Goal: Task Accomplishment & Management: Manage account settings

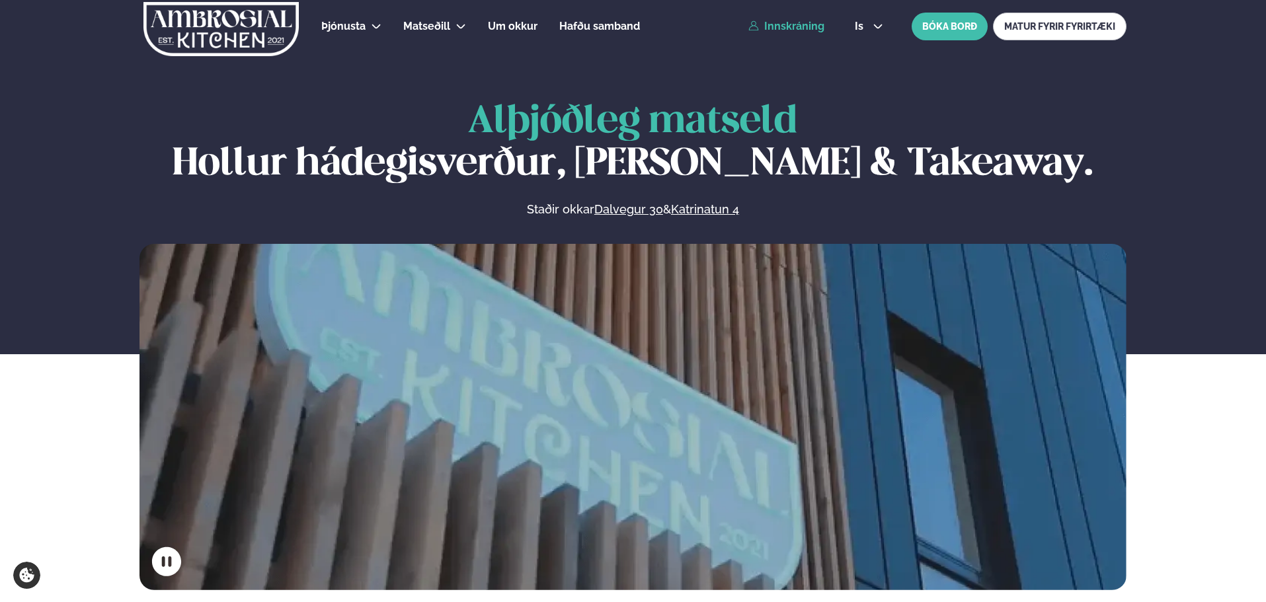
click at [810, 22] on link "Innskráning" at bounding box center [787, 27] width 76 height 12
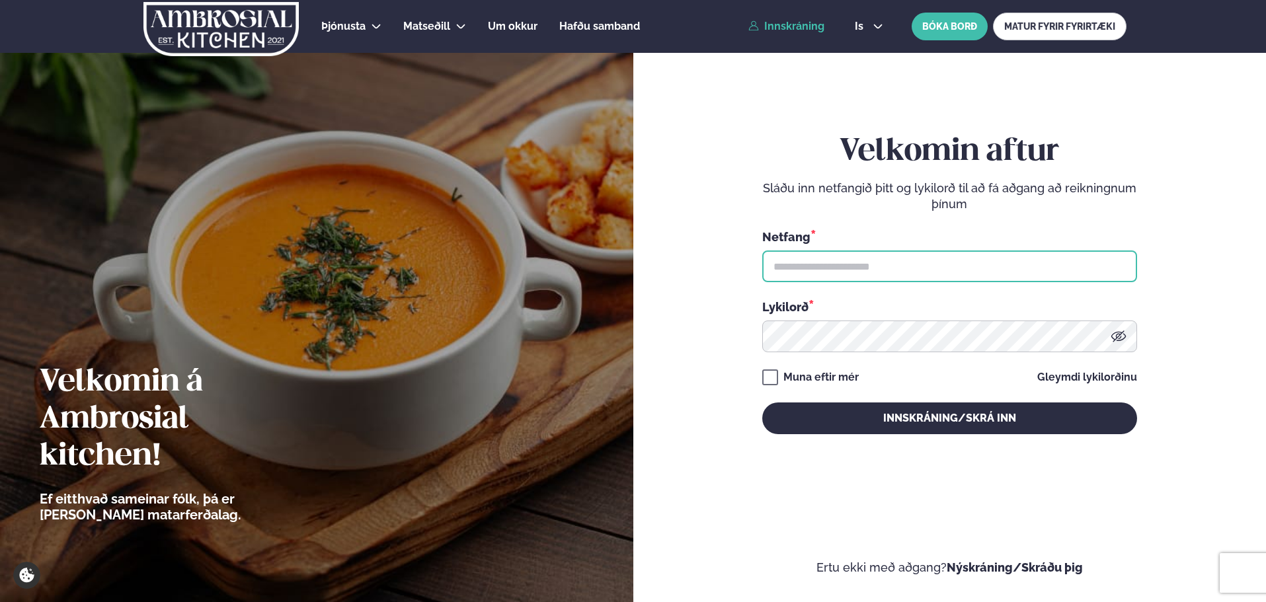
click at [840, 276] on input "text" at bounding box center [949, 267] width 375 height 32
type input "**********"
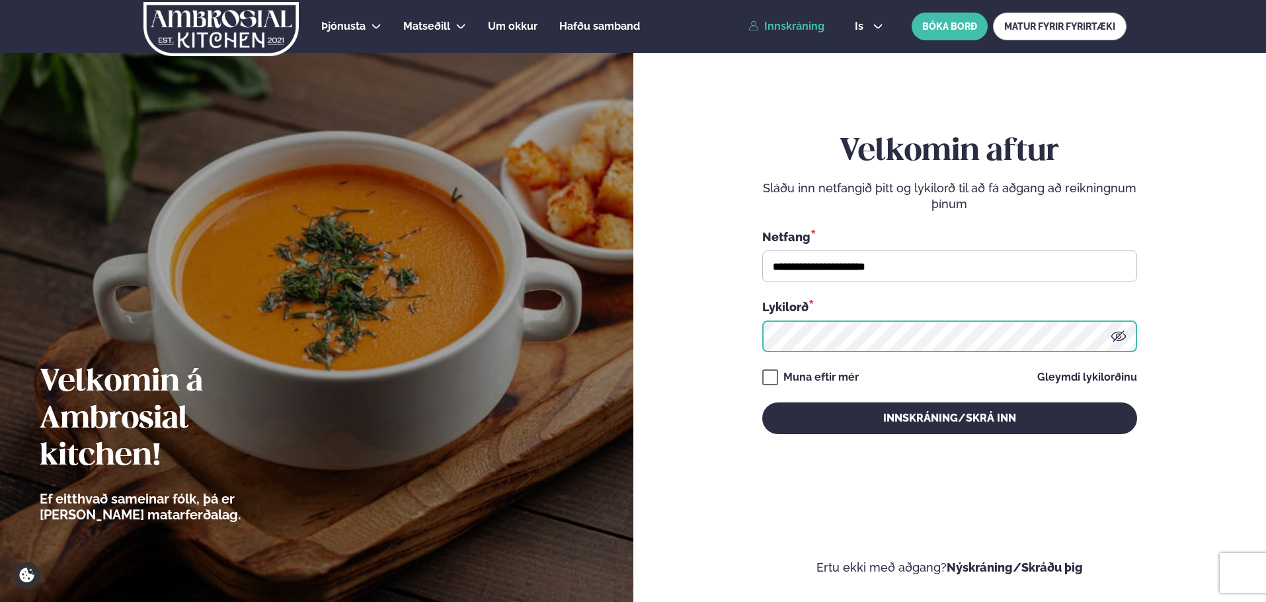
click at [762, 403] on button "Innskráning/Skrá inn" at bounding box center [949, 419] width 375 height 32
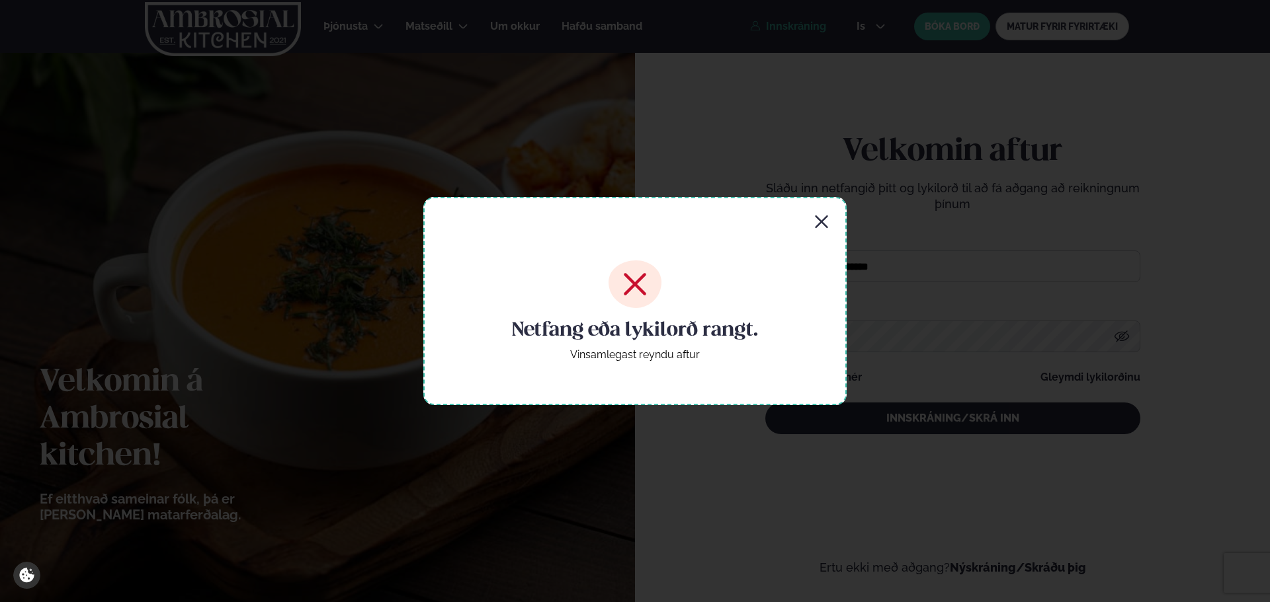
click at [819, 226] on icon "button" at bounding box center [821, 222] width 16 height 16
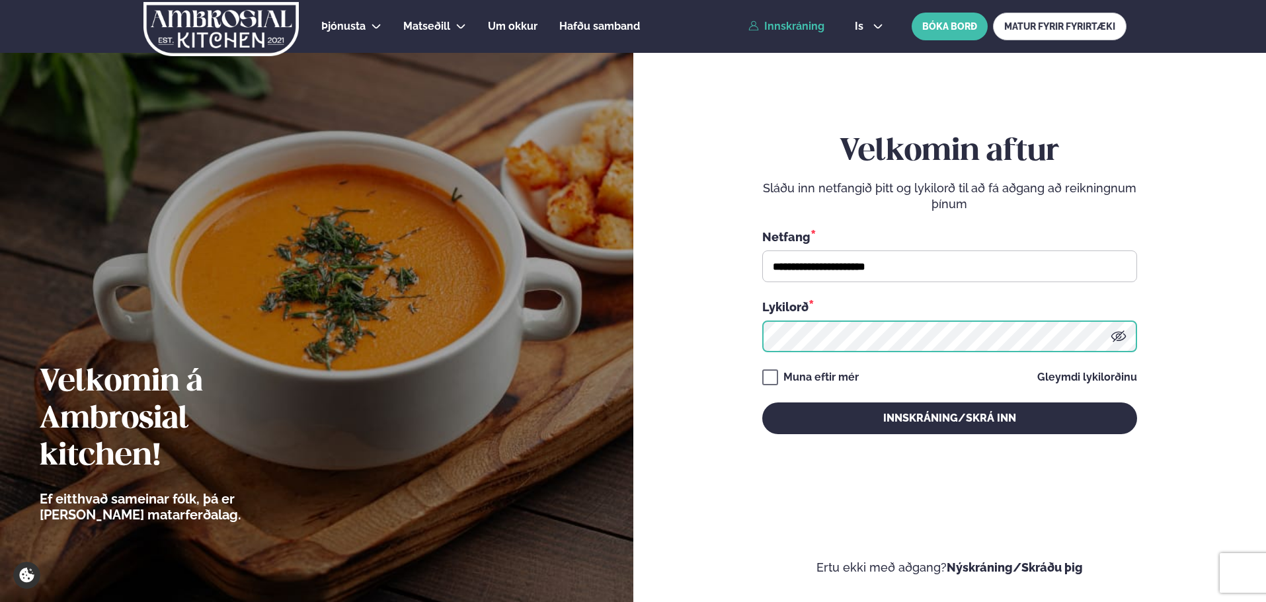
click at [1112, 329] on div at bounding box center [949, 337] width 375 height 32
click at [1124, 337] on icon at bounding box center [1119, 337] width 16 height 16
click at [762, 403] on button "Innskráning/Skrá inn" at bounding box center [949, 419] width 375 height 32
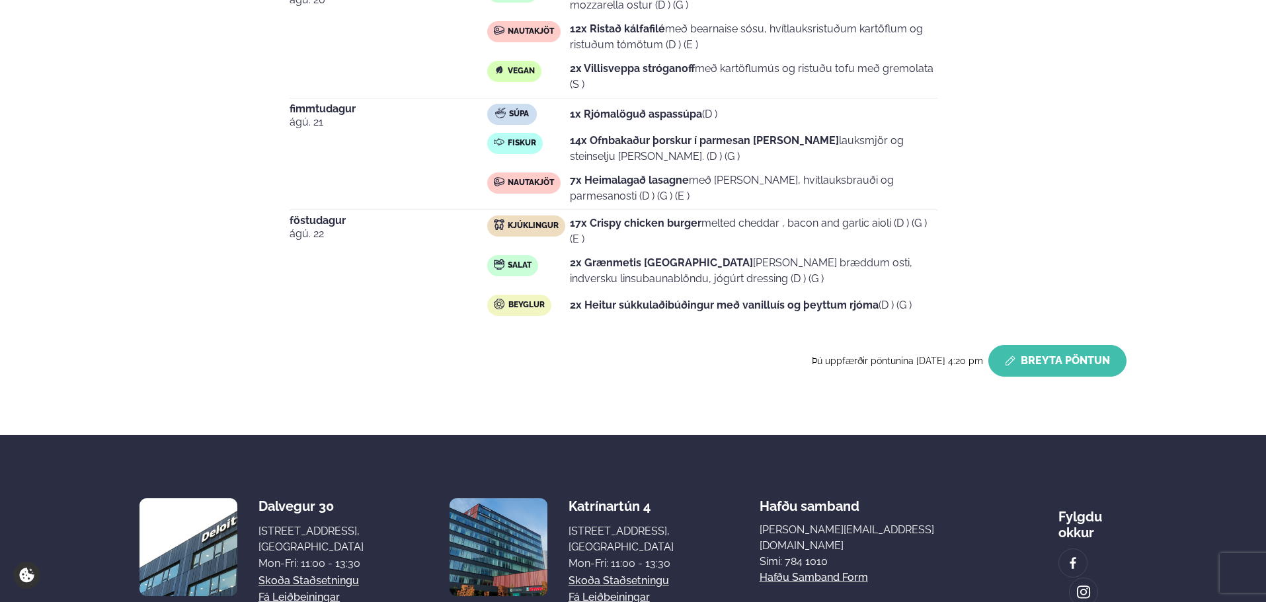
click at [1058, 357] on button "Breyta Pöntun" at bounding box center [1058, 361] width 138 height 32
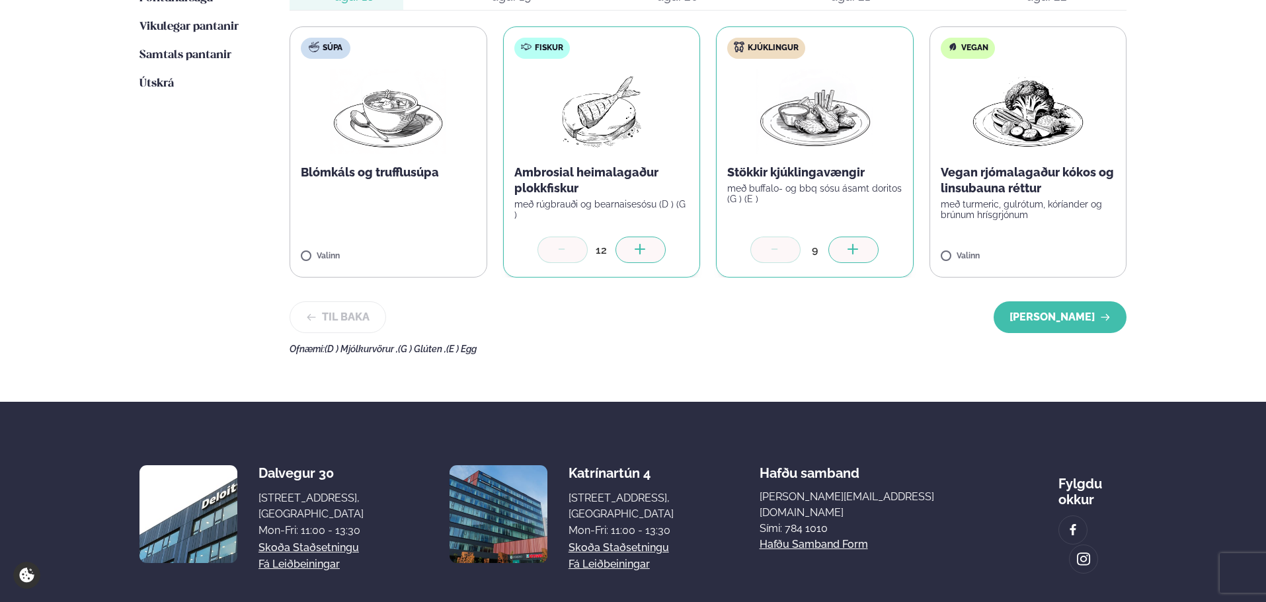
scroll to position [353, 0]
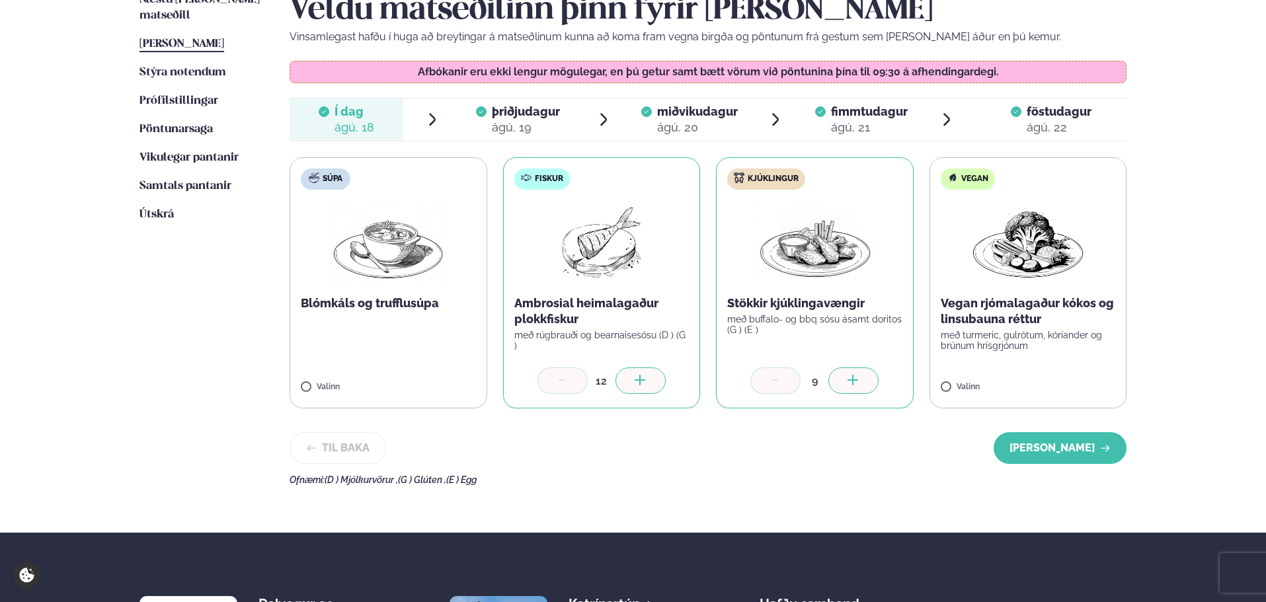
click at [637, 371] on div at bounding box center [641, 381] width 50 height 26
click at [1050, 444] on button "[PERSON_NAME]" at bounding box center [1060, 448] width 133 height 32
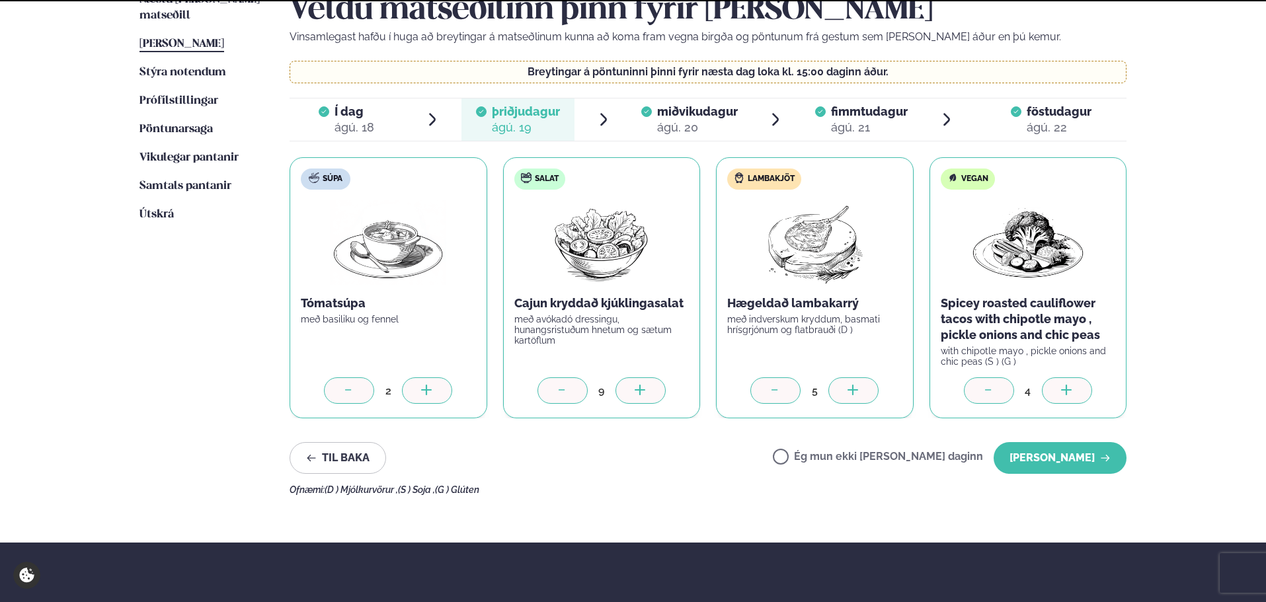
click at [1050, 444] on button "[PERSON_NAME]" at bounding box center [1060, 458] width 133 height 32
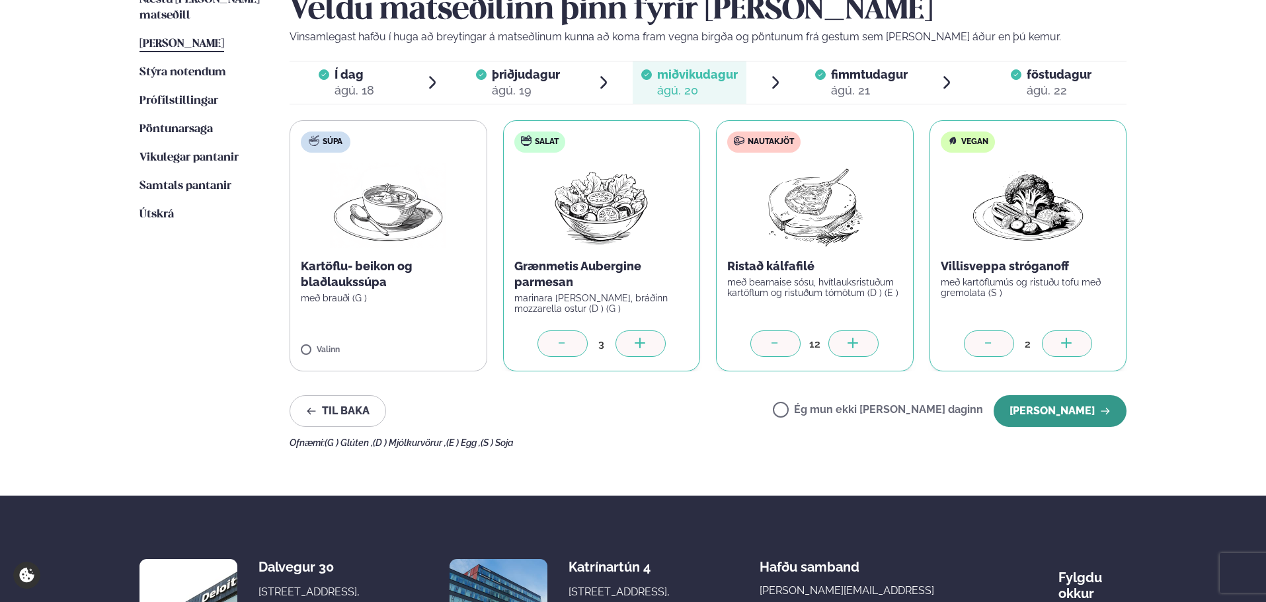
click at [1057, 401] on button "[PERSON_NAME]" at bounding box center [1060, 411] width 133 height 32
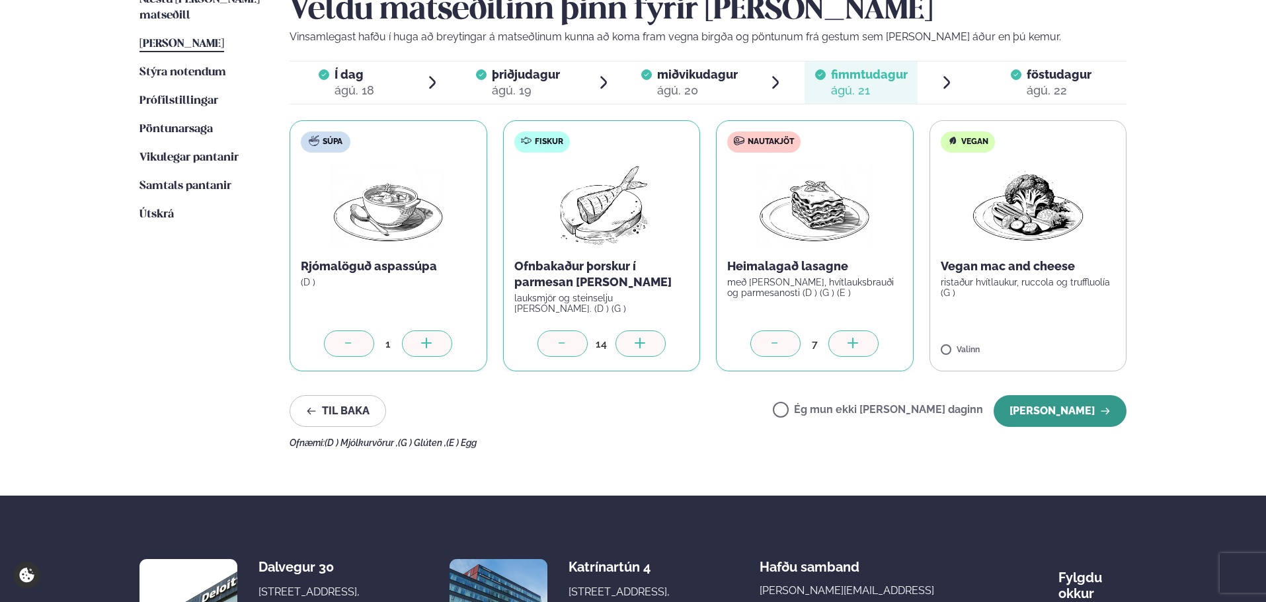
click at [1064, 419] on button "[PERSON_NAME]" at bounding box center [1060, 411] width 133 height 32
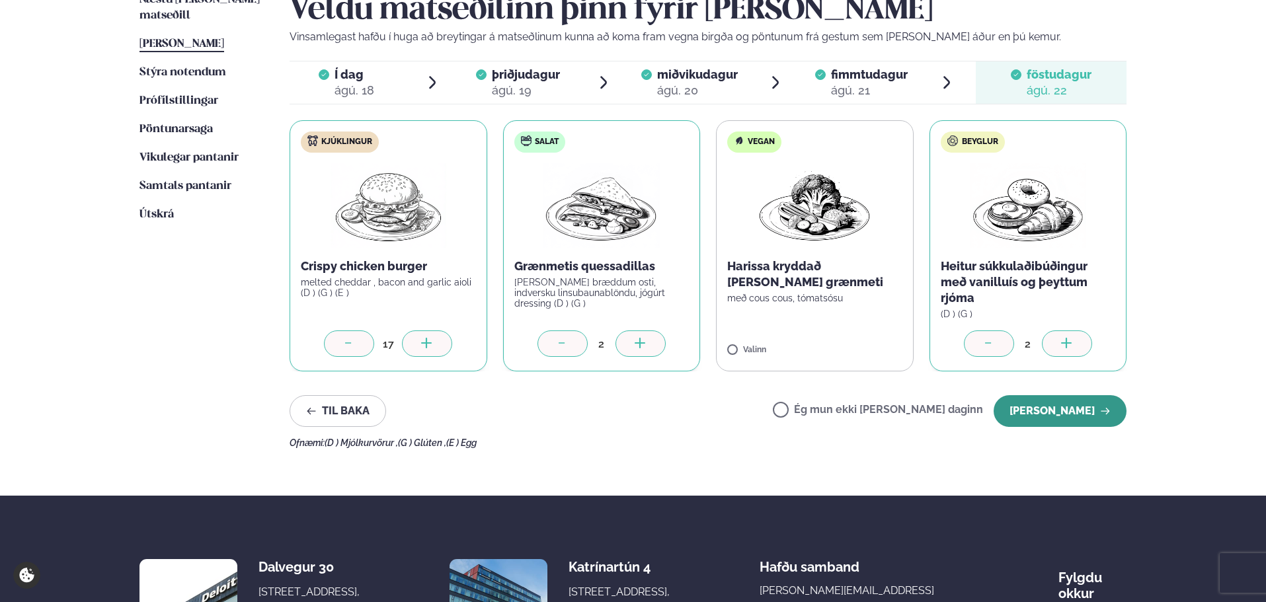
click at [1060, 408] on button "[PERSON_NAME]" at bounding box center [1060, 411] width 133 height 32
